Goal: Information Seeking & Learning: Find specific fact

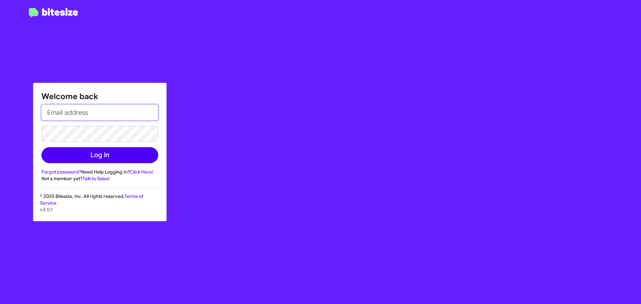
type input "[EMAIL_ADDRESS][DOMAIN_NAME]"
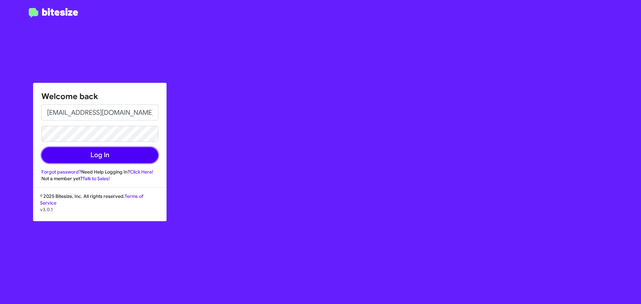
click at [121, 157] on button "Log In" at bounding box center [99, 155] width 117 height 16
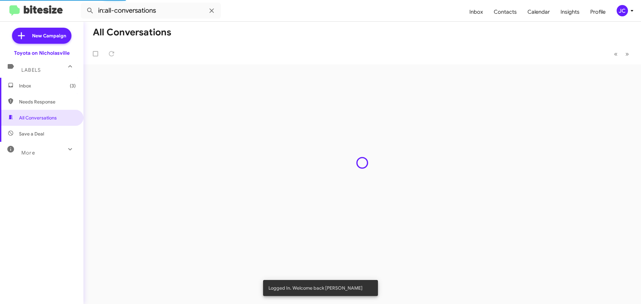
click at [24, 84] on span "Inbox (3)" at bounding box center [47, 85] width 57 height 7
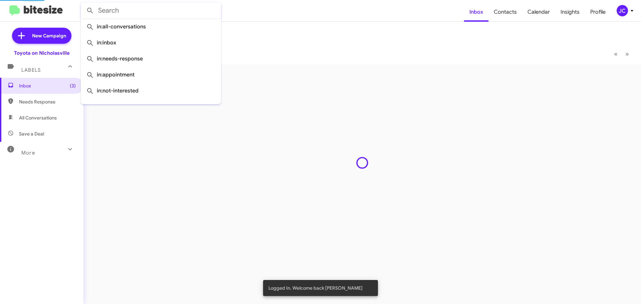
click at [121, 16] on input "text" at bounding box center [151, 11] width 140 height 16
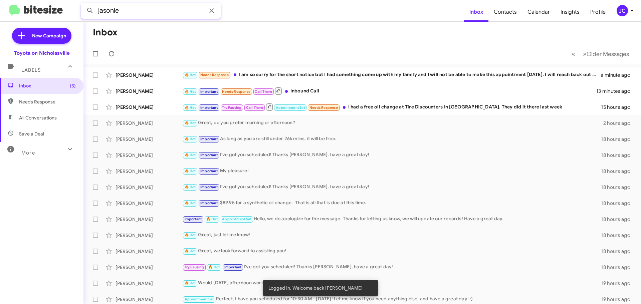
click at [83, 4] on button at bounding box center [89, 10] width 13 height 13
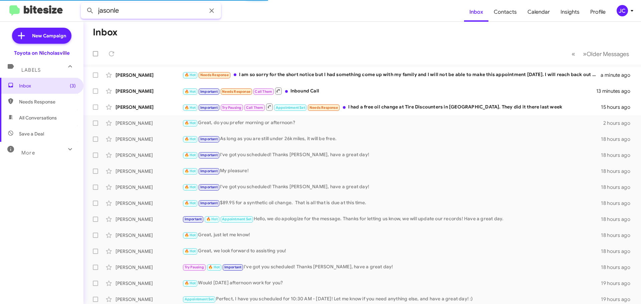
click at [119, 12] on input "jasonle" at bounding box center [151, 11] width 140 height 16
type input "[PERSON_NAME]"
click at [83, 4] on button at bounding box center [89, 10] width 13 height 13
